Goal: Task Accomplishment & Management: Use online tool/utility

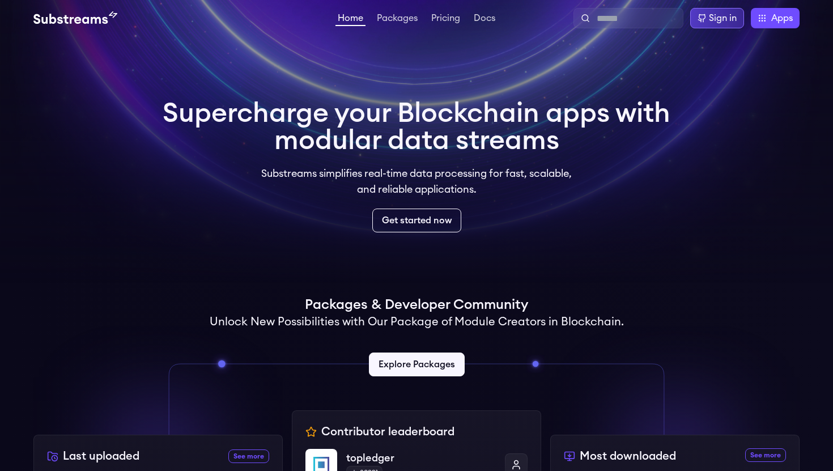
click at [712, 22] on div "Sign in" at bounding box center [723, 18] width 28 height 14
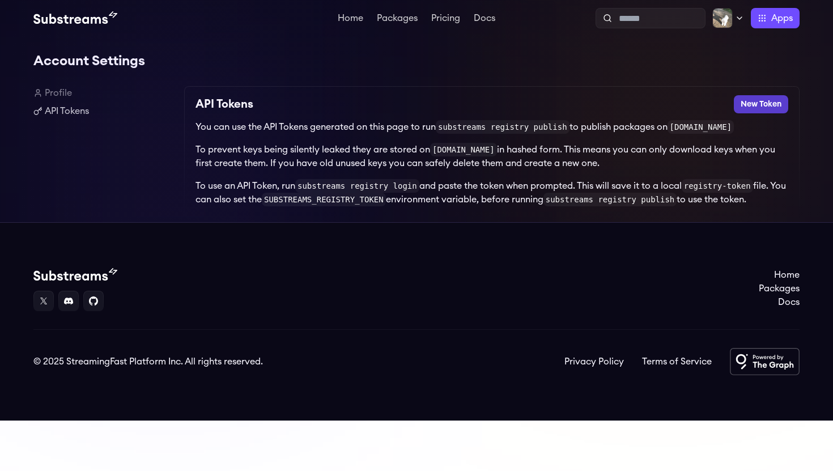
click at [767, 111] on button "New Token" at bounding box center [761, 104] width 54 height 18
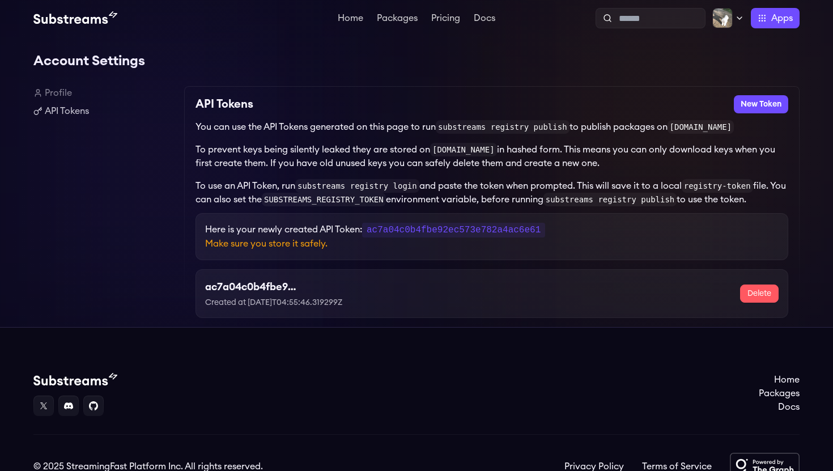
click at [422, 222] on div "Here is your newly created API Token: ac7a04c0b4fbe92ec573e782a4ac6e61 Make sur…" at bounding box center [492, 236] width 593 height 47
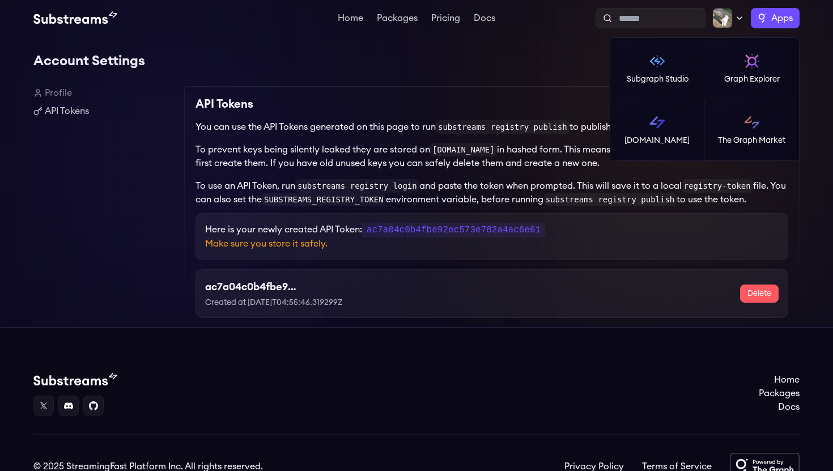
click at [786, 16] on span "Apps" at bounding box center [782, 18] width 22 height 14
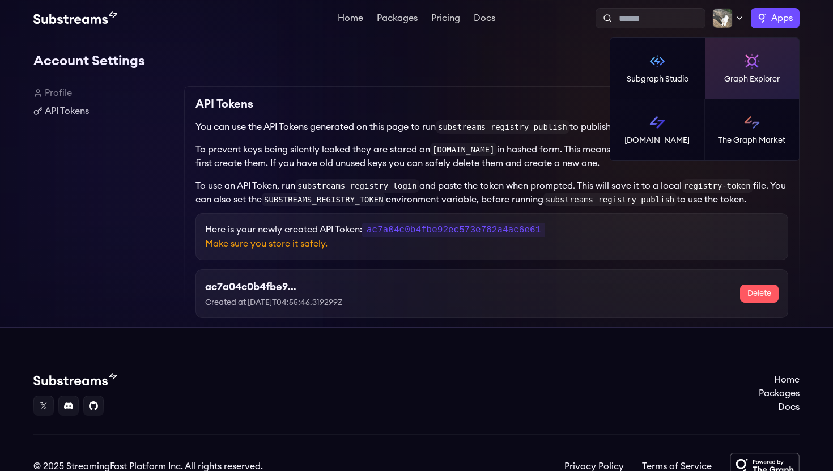
click at [739, 63] on link "Graph Explorer" at bounding box center [752, 68] width 95 height 61
